Goal: Task Accomplishment & Management: Manage account settings

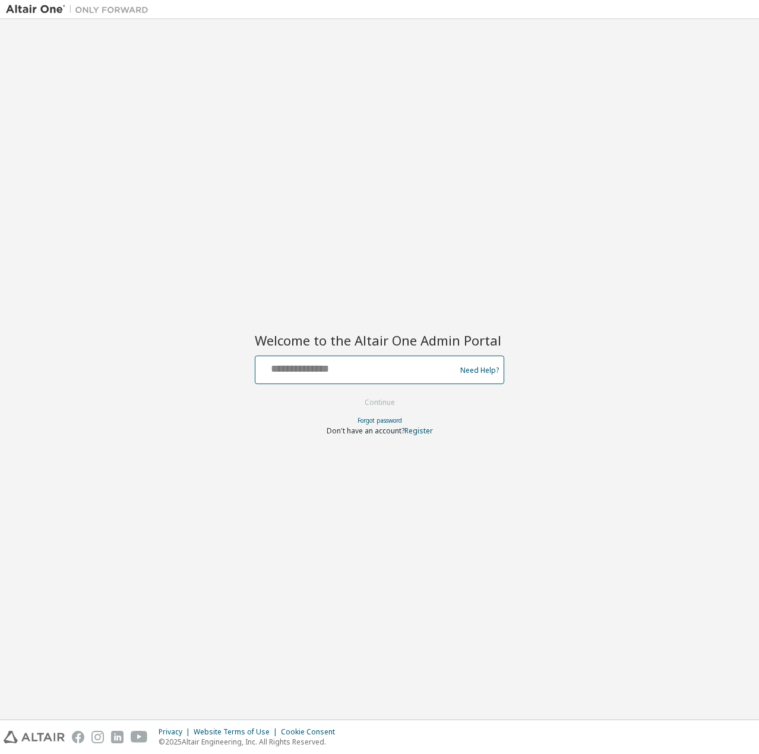
click at [344, 372] on input "text" at bounding box center [357, 367] width 194 height 17
click at [323, 369] on input "text" at bounding box center [357, 367] width 194 height 17
type input "**********"
click at [352, 394] on button "Continue" at bounding box center [379, 403] width 55 height 18
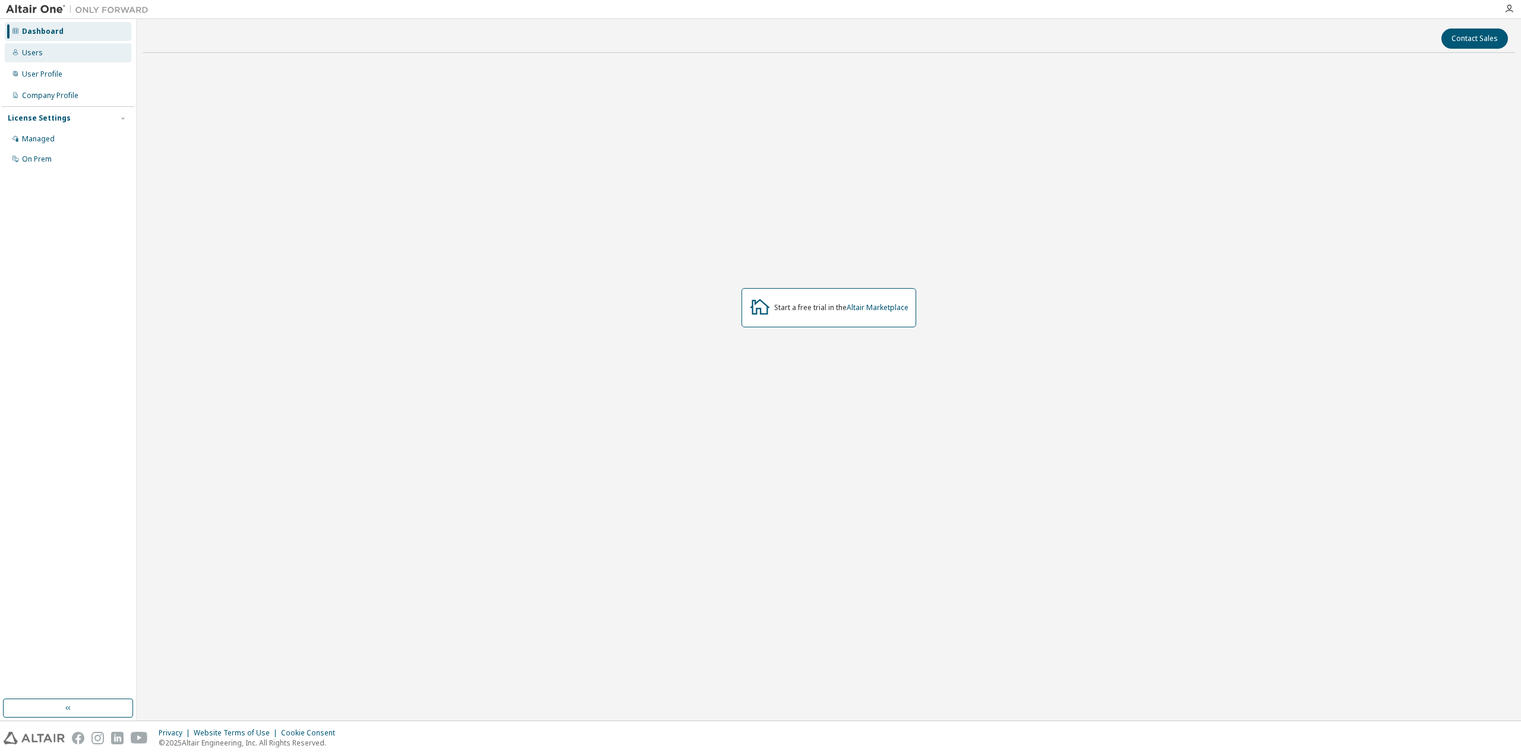
click at [33, 48] on div "Users" at bounding box center [68, 52] width 127 height 19
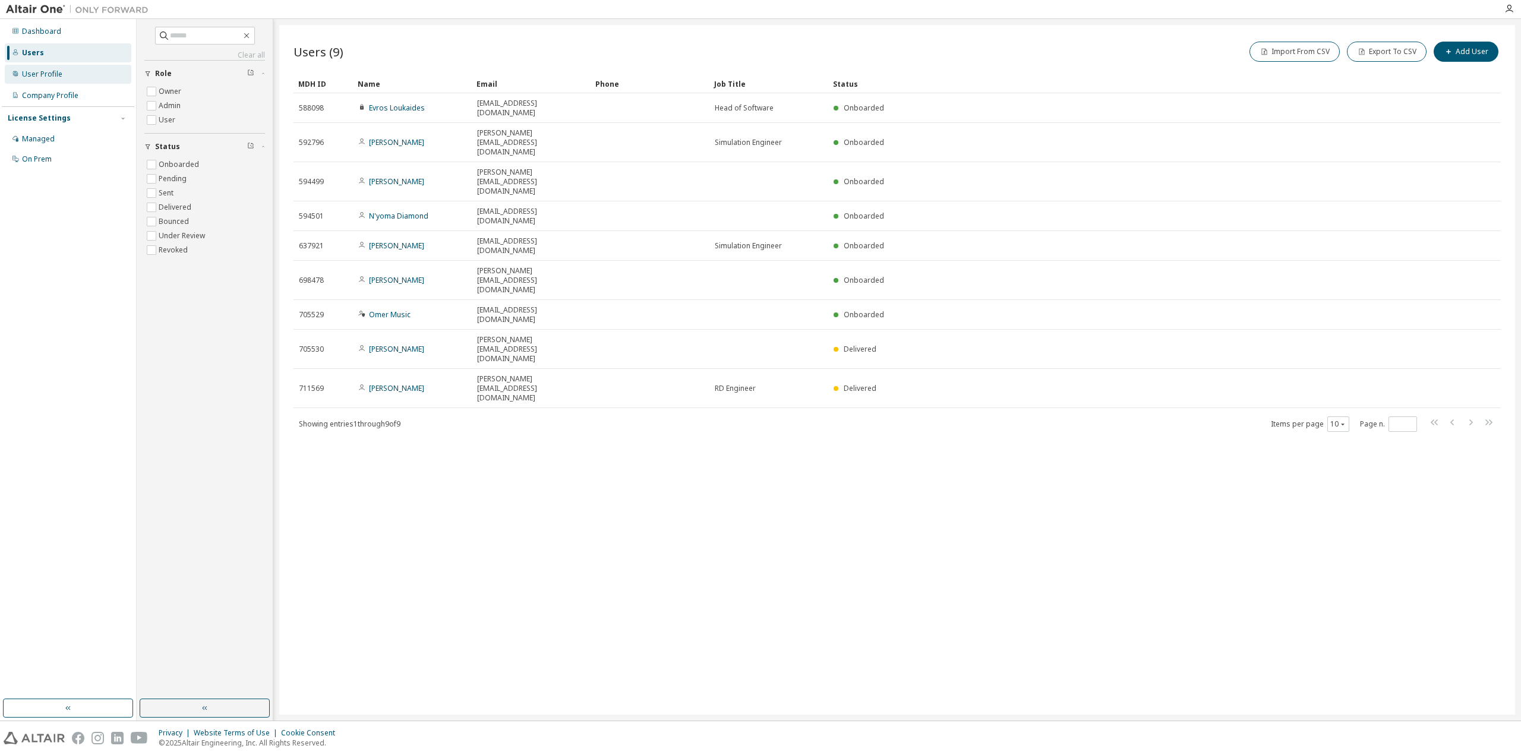
click at [45, 80] on div "User Profile" at bounding box center [68, 74] width 127 height 19
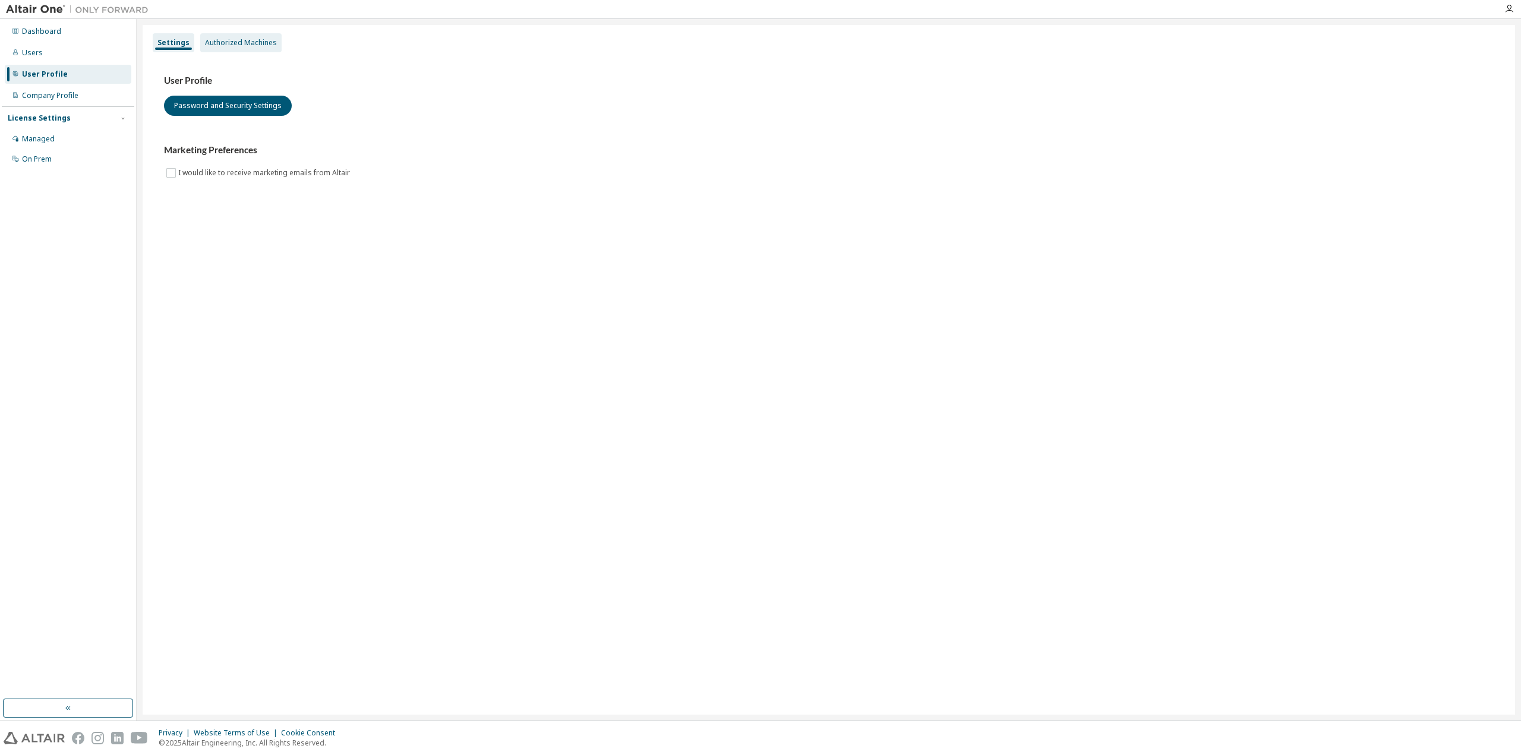
click at [219, 45] on div "Authorized Machines" at bounding box center [241, 43] width 72 height 10
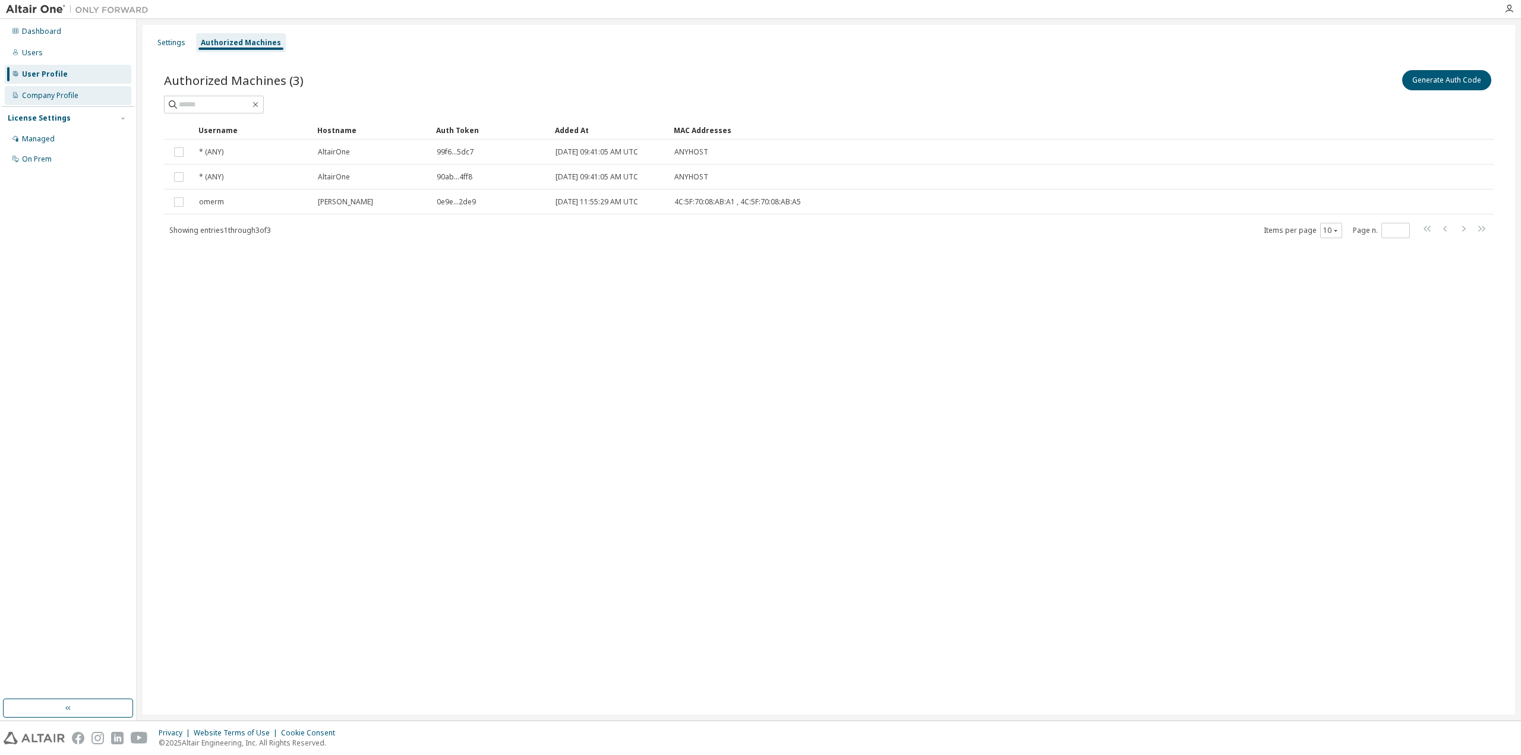
click at [42, 93] on div "Company Profile" at bounding box center [50, 96] width 56 height 10
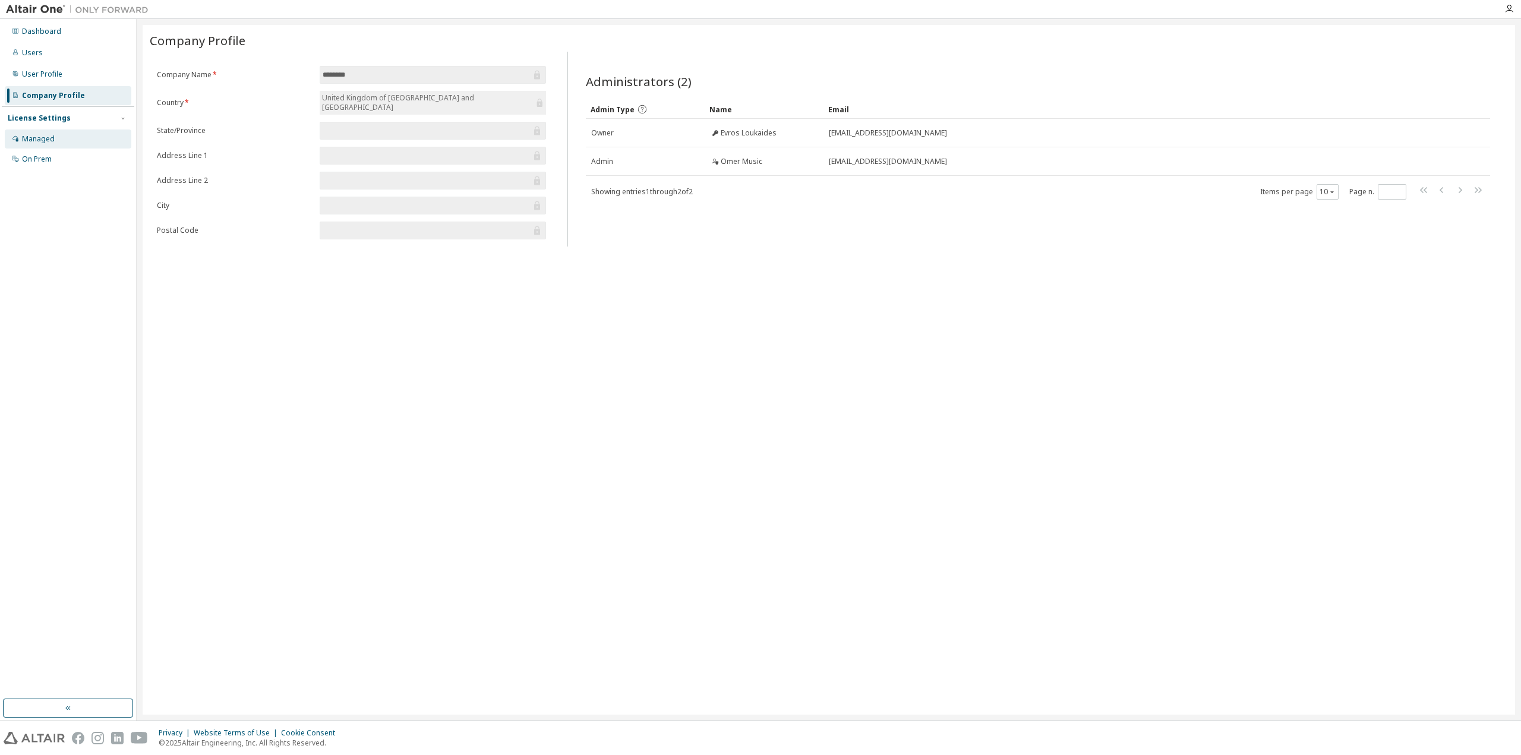
click at [43, 134] on div "Managed" at bounding box center [38, 139] width 33 height 10
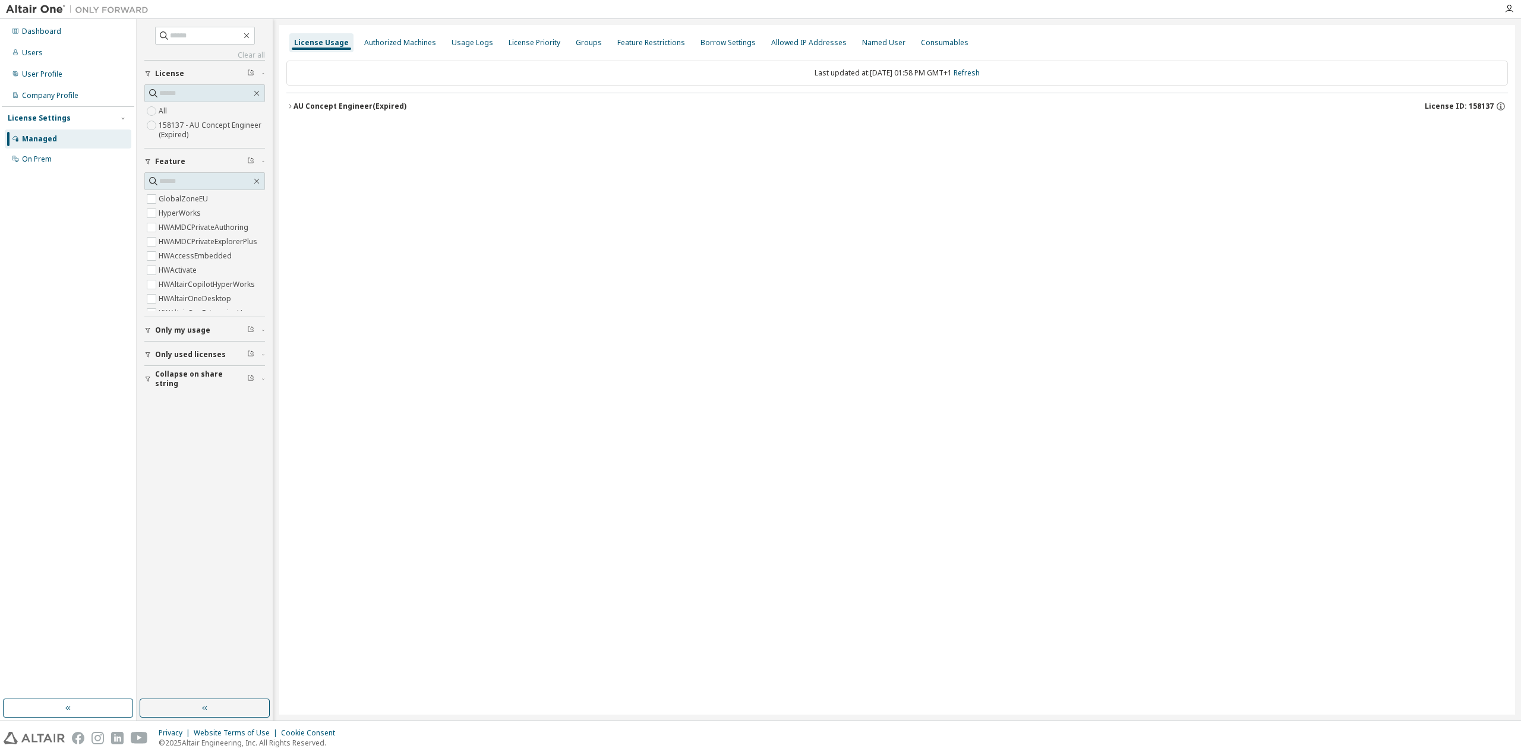
click at [188, 128] on label "158137 - AU Concept Engineer (Expired)" at bounding box center [212, 130] width 106 height 24
click at [288, 103] on icon "button" at bounding box center [289, 106] width 7 height 7
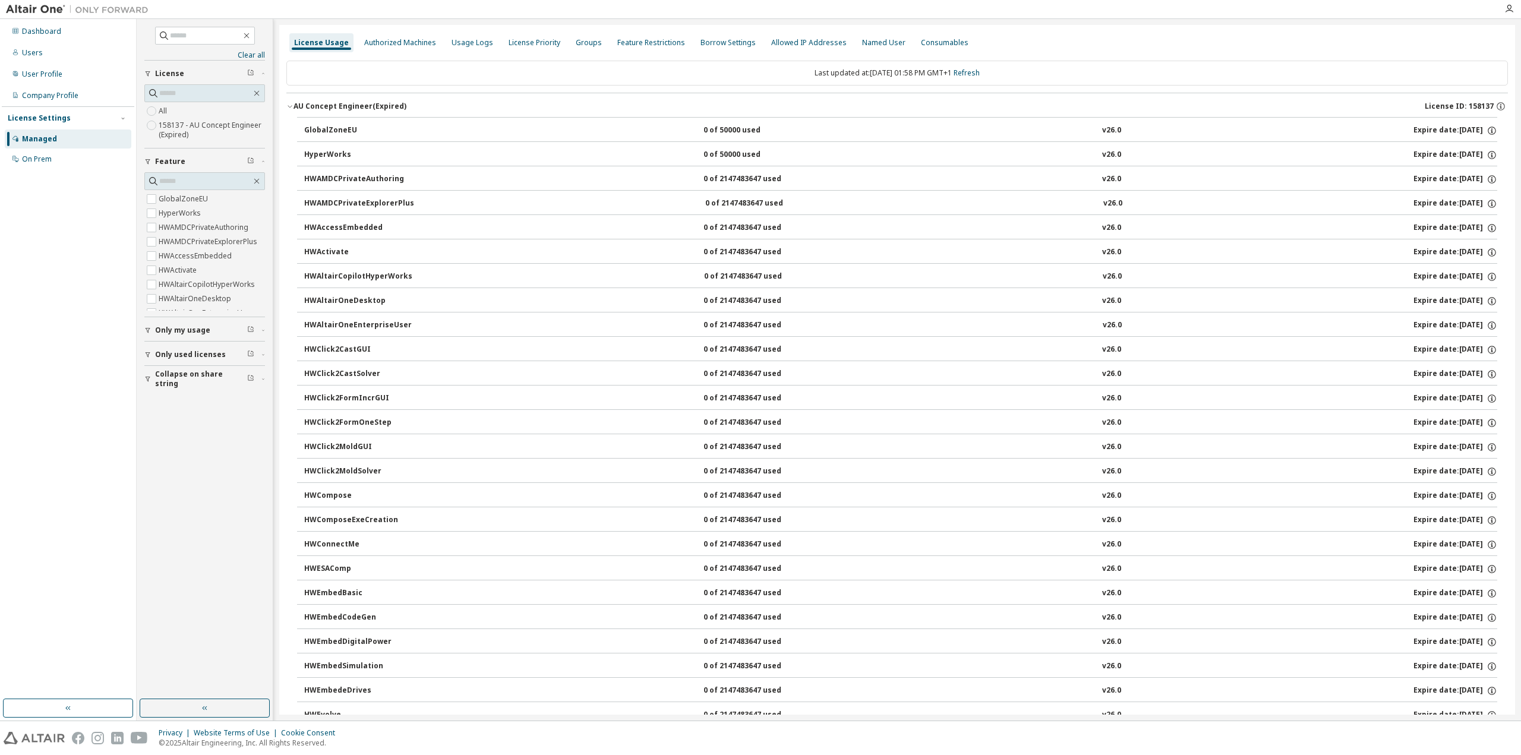
click at [289, 106] on icon "button" at bounding box center [289, 106] width 7 height 7
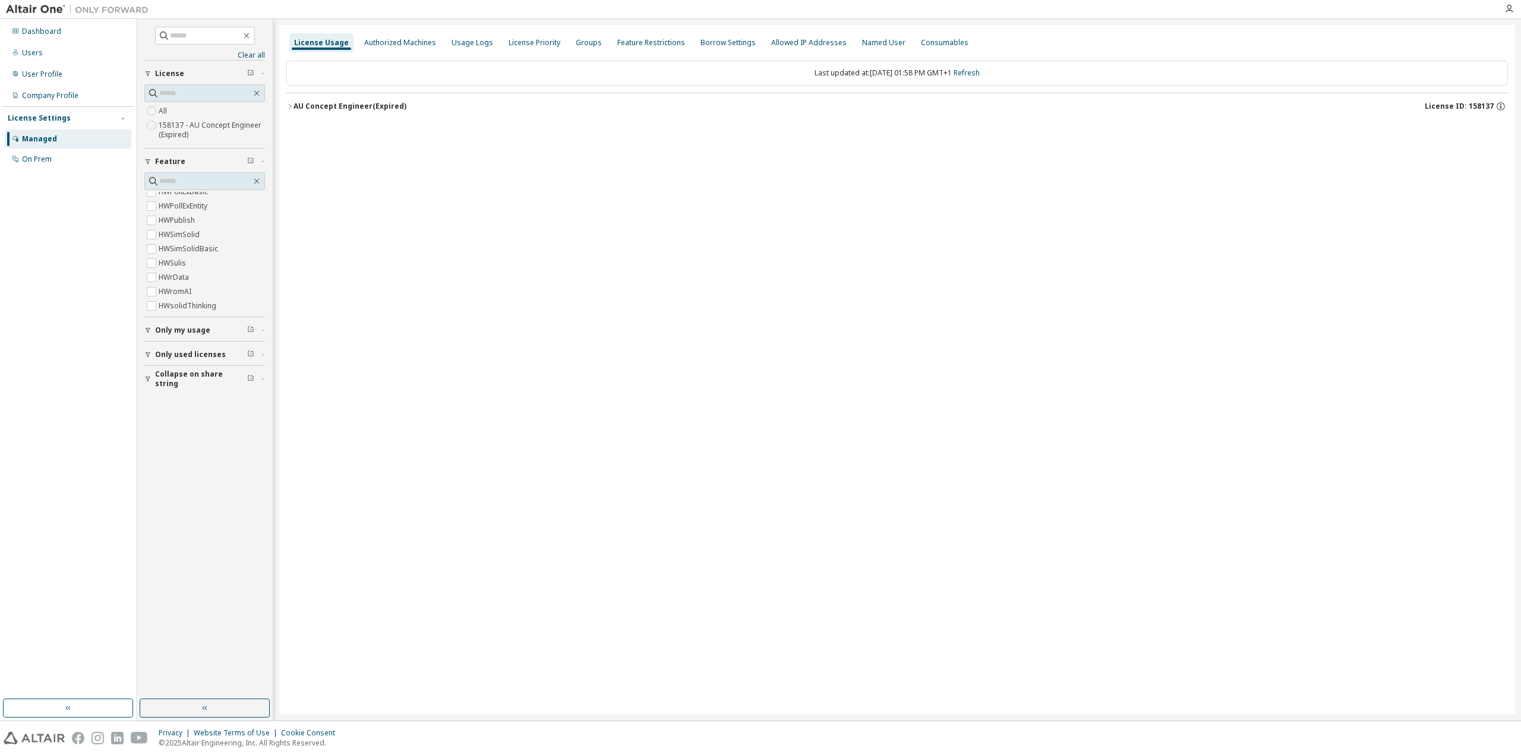
scroll to position [1170, 0]
click at [181, 330] on span "Only my usage" at bounding box center [182, 331] width 55 height 10
click at [176, 380] on button "Only used licenses" at bounding box center [204, 389] width 121 height 26
click at [451, 39] on div "Usage Logs" at bounding box center [472, 43] width 42 height 10
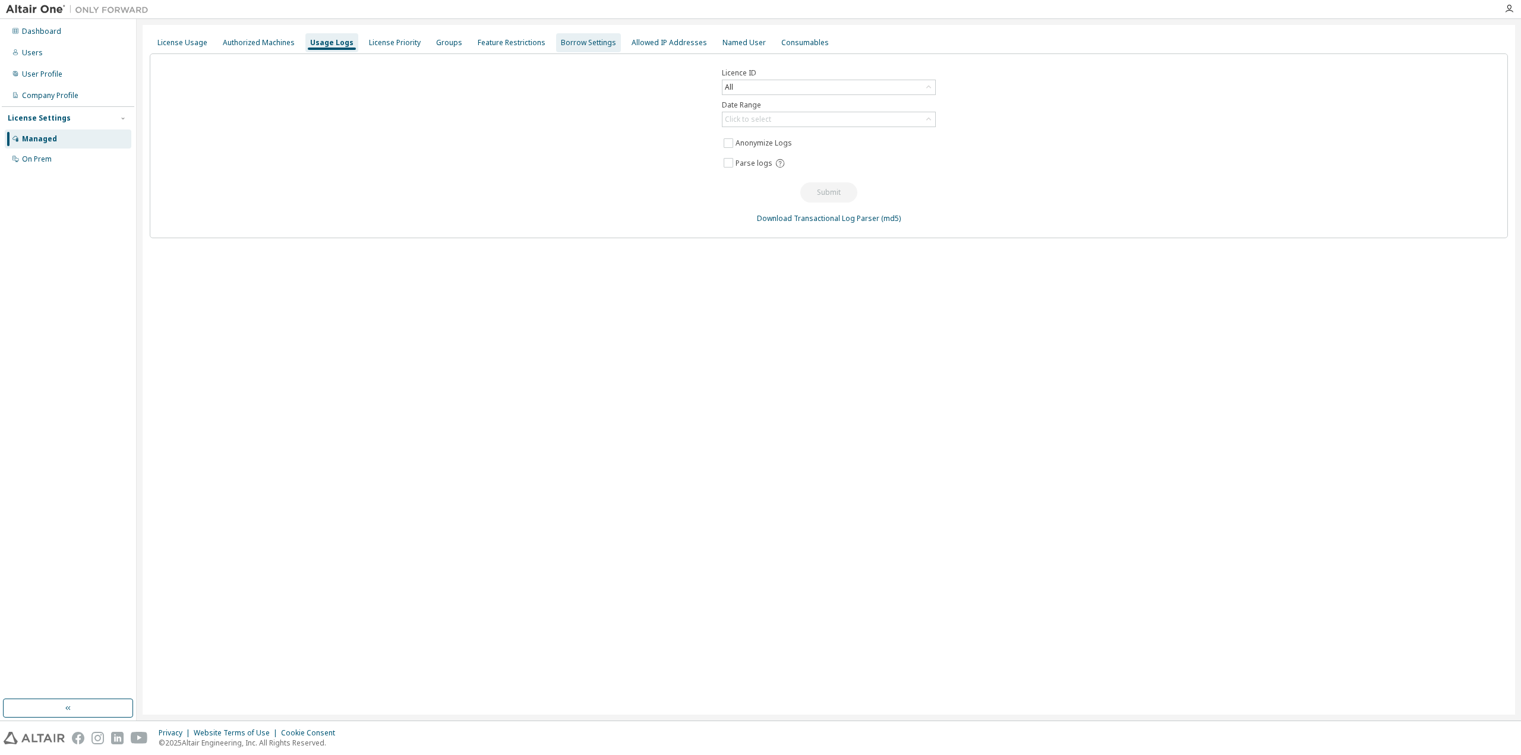
click at [585, 46] on div "Borrow Settings" at bounding box center [588, 43] width 55 height 10
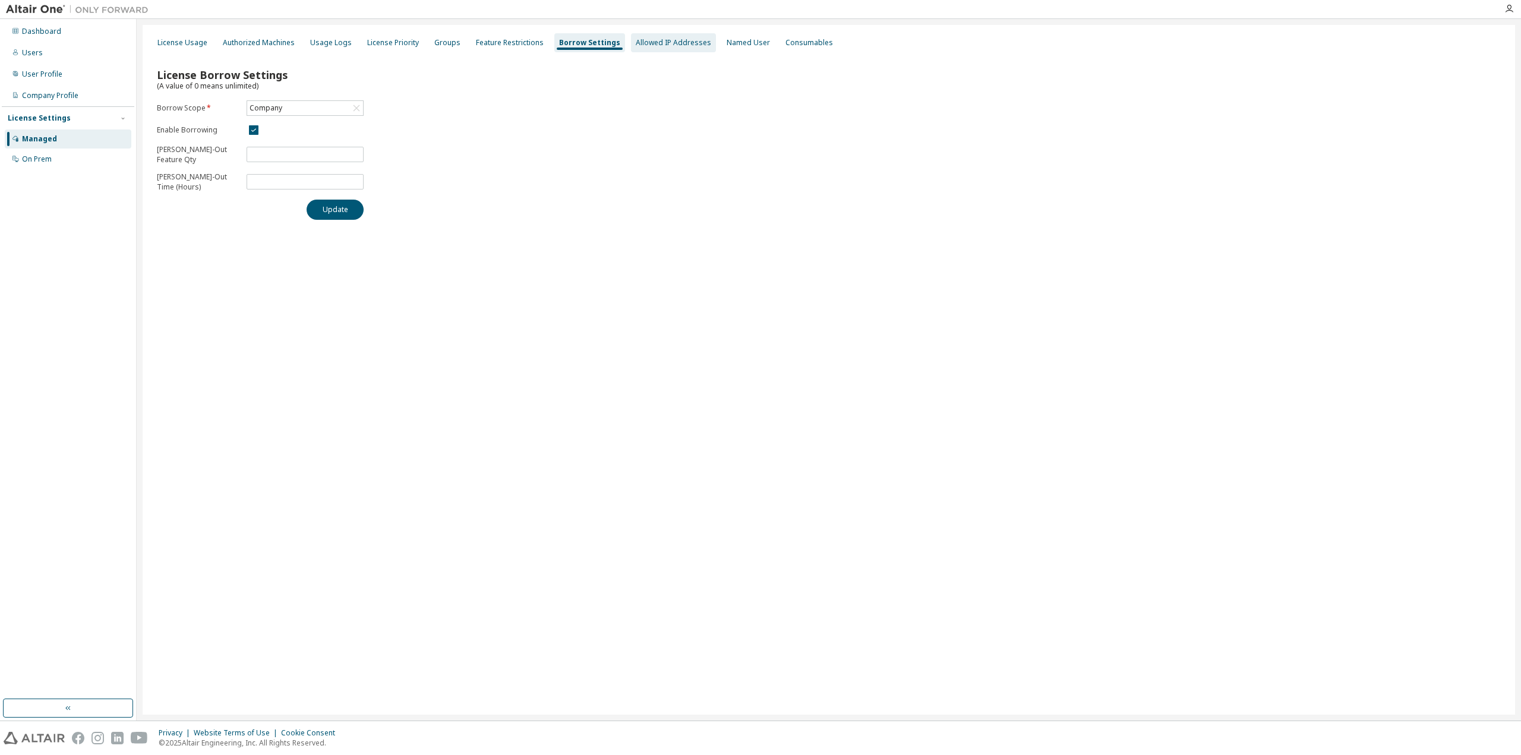
click at [650, 46] on div "Allowed IP Addresses" at bounding box center [673, 43] width 75 height 10
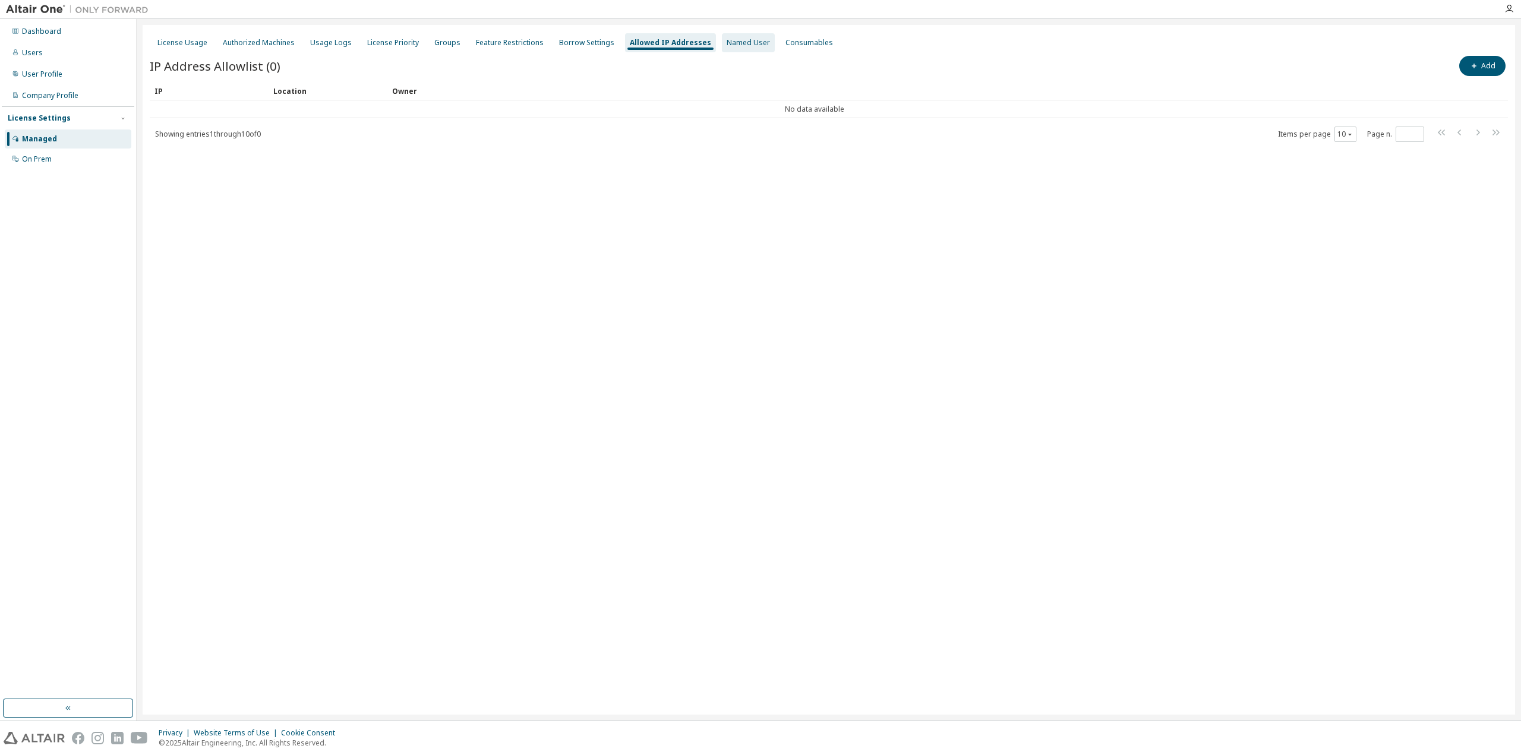
click at [726, 45] on div "Named User" at bounding box center [747, 43] width 43 height 10
click at [69, 29] on div "Dashboard" at bounding box center [68, 31] width 127 height 19
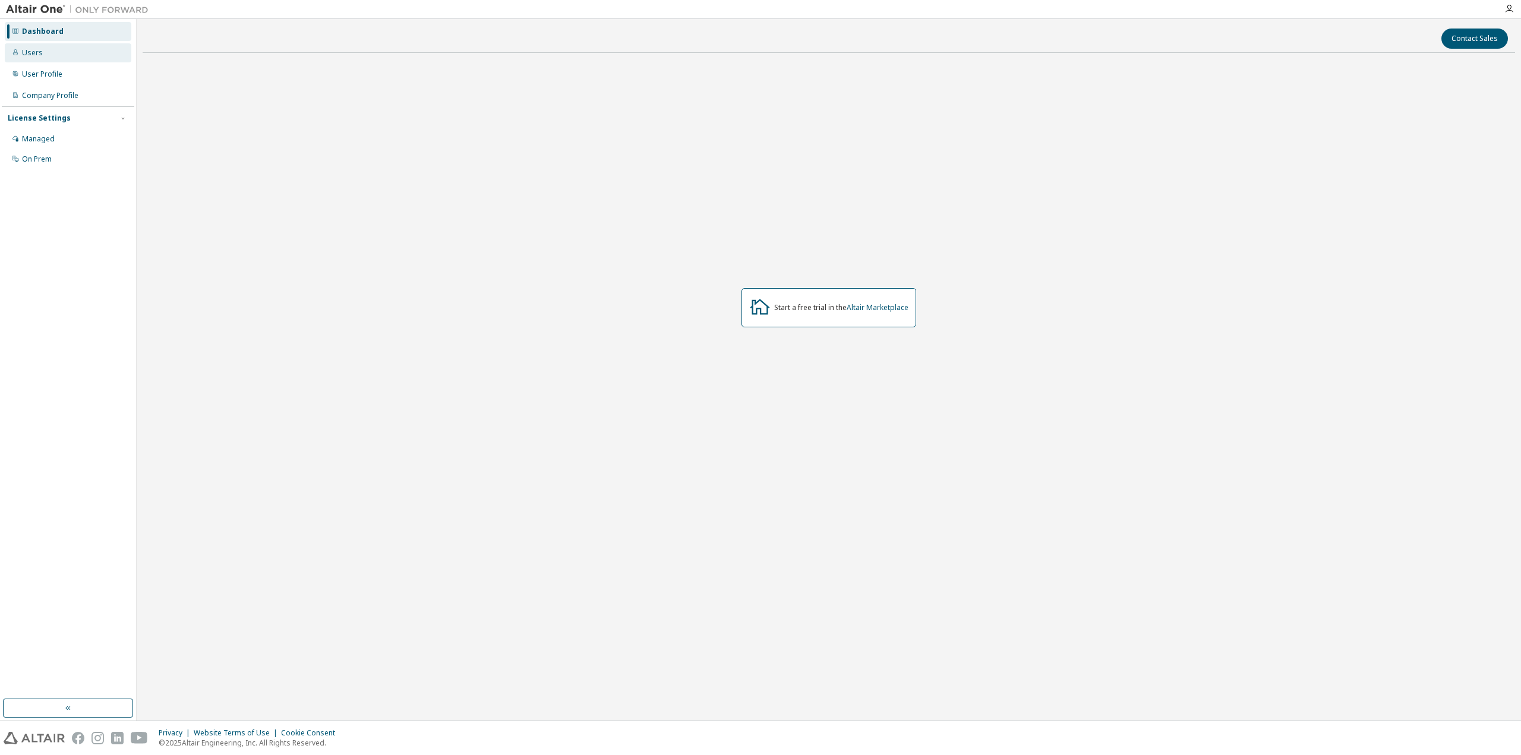
click at [38, 55] on div "Users" at bounding box center [32, 53] width 21 height 10
